Goal: Task Accomplishment & Management: Manage account settings

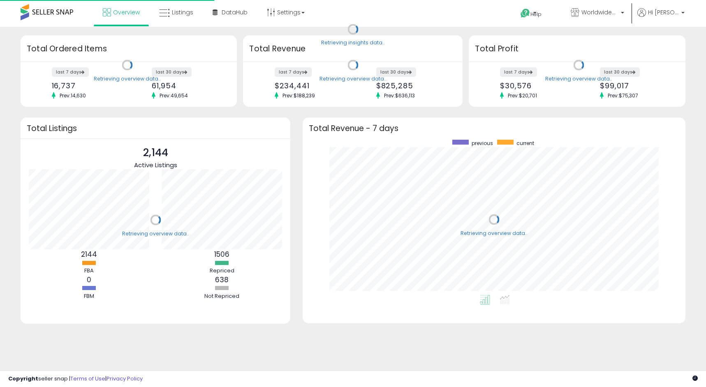
scroll to position [155, 366]
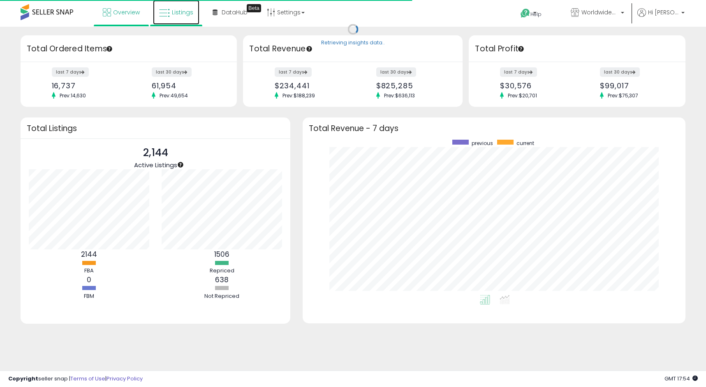
click at [174, 15] on span "Listings" at bounding box center [182, 12] width 21 height 8
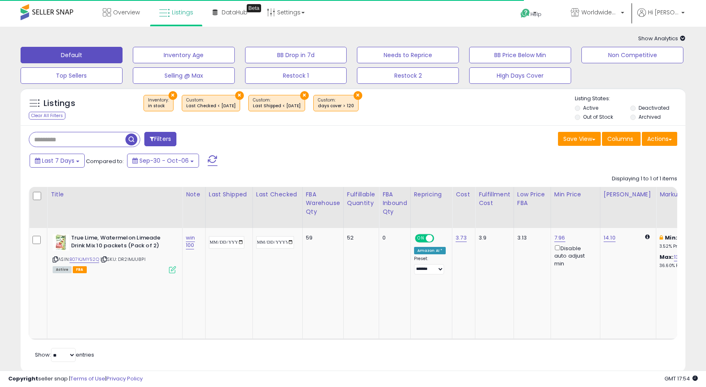
click at [91, 144] on input "text" at bounding box center [77, 139] width 96 height 14
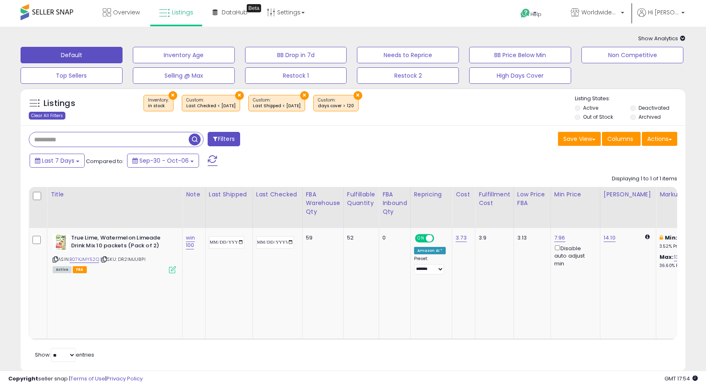
click at [52, 115] on div "Clear All Filters" at bounding box center [47, 116] width 37 height 8
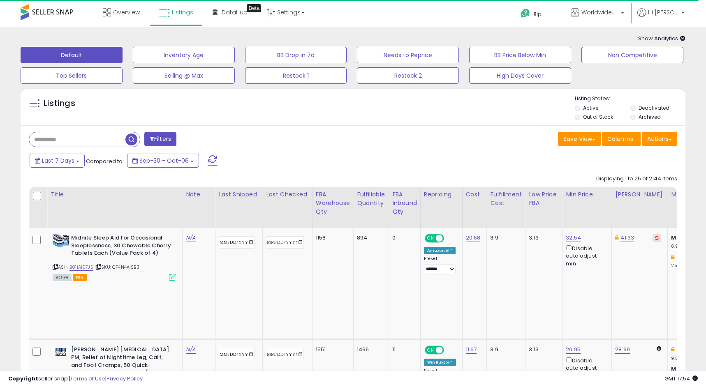
click at [86, 137] on input "text" at bounding box center [77, 139] width 96 height 14
type input "********"
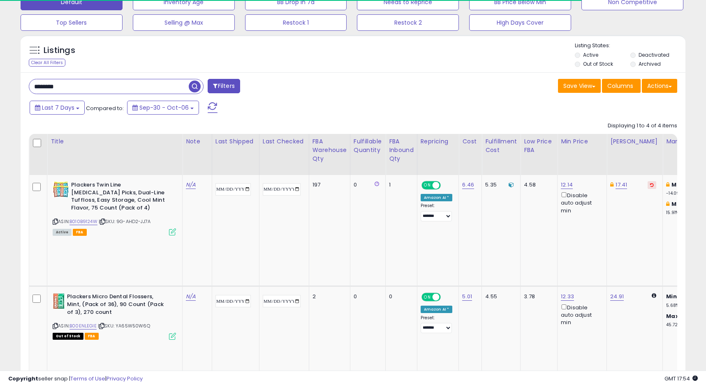
scroll to position [66, 0]
